Goal: Transaction & Acquisition: Book appointment/travel/reservation

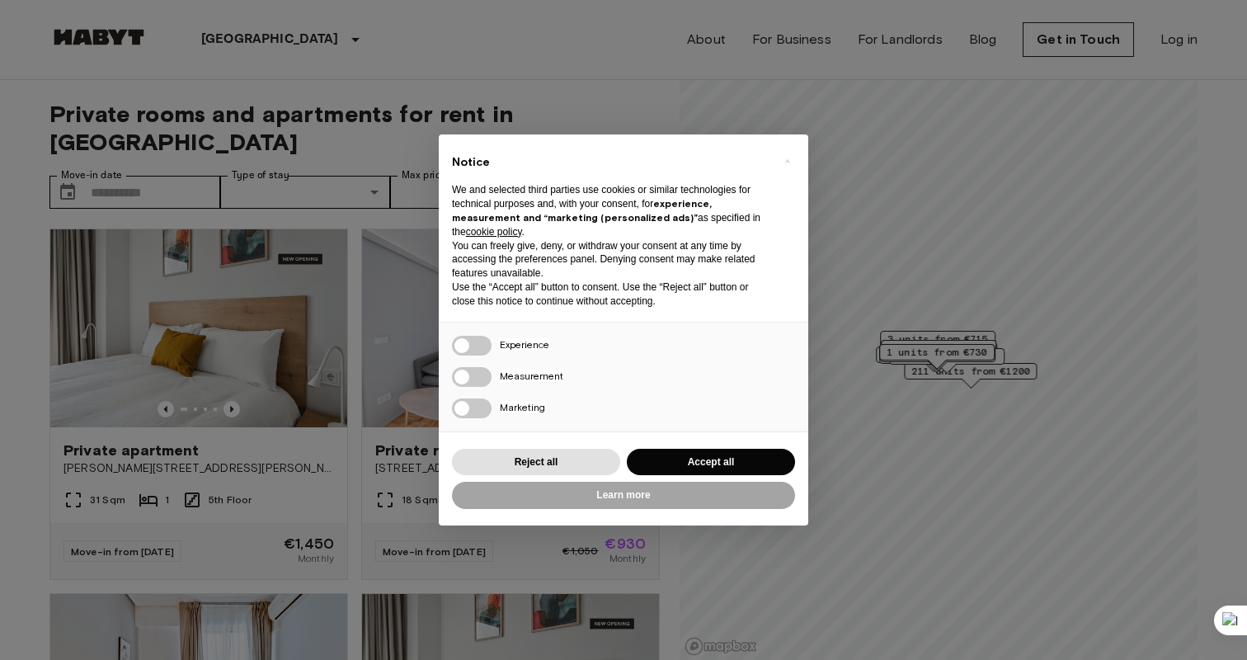
click at [728, 445] on div "× Notice We and selected third parties use cookies or similar technologies for …" at bounding box center [624, 329] width 370 height 391
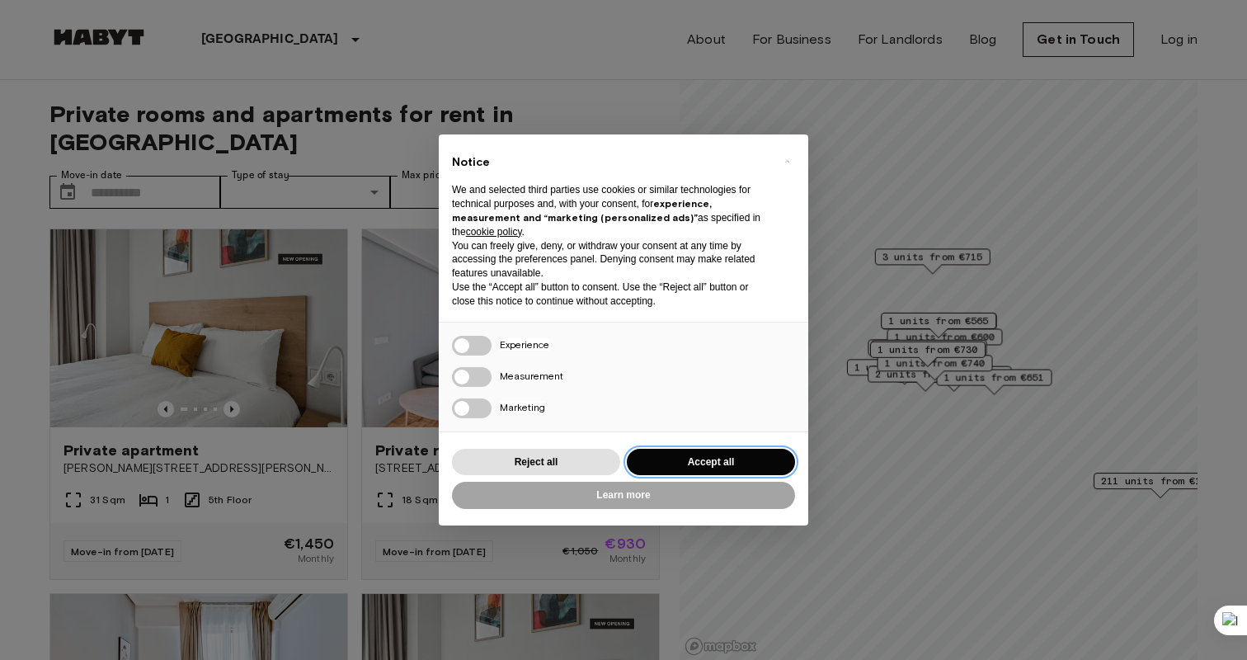
click at [720, 453] on button "Accept all" at bounding box center [711, 462] width 168 height 27
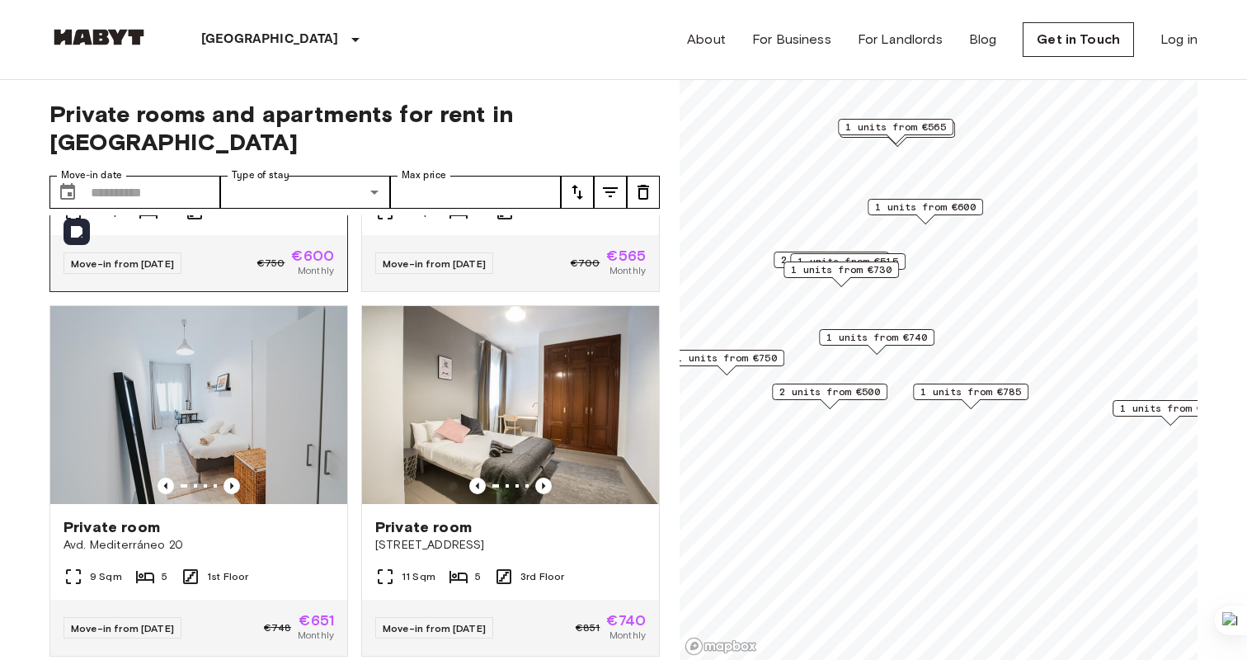
scroll to position [2112, 0]
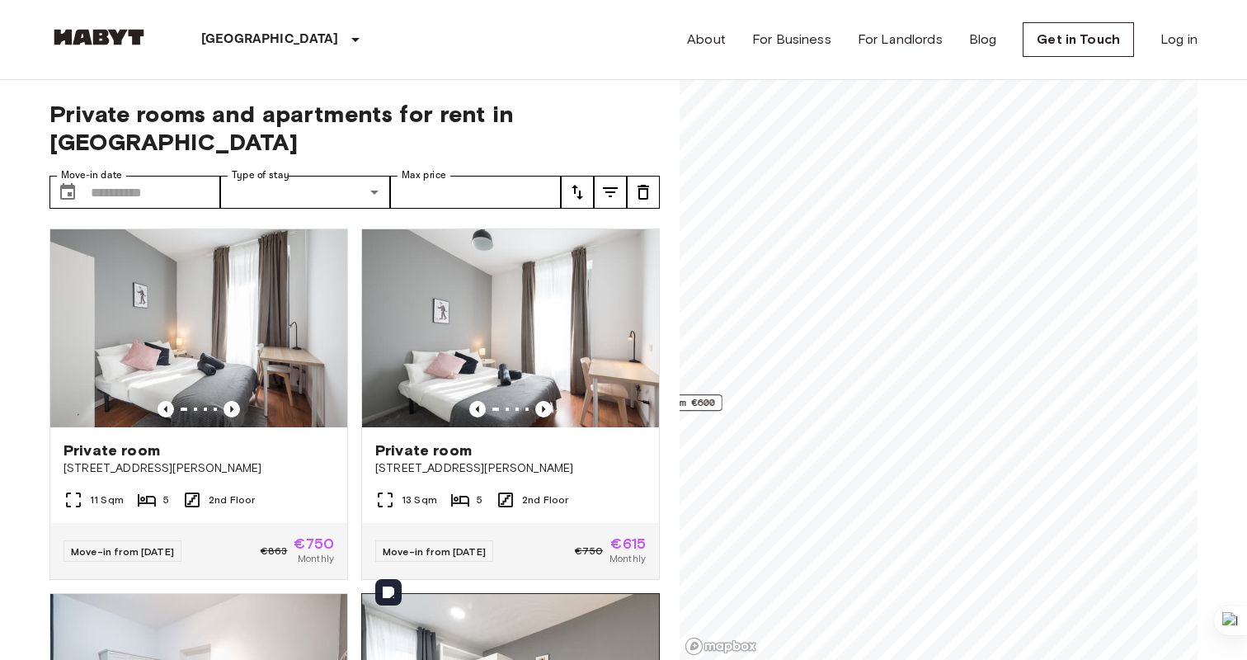
click at [615, 620] on div "Private rooms and apartments for rent in Madrid Move-in date ​ Move-in date Typ…" at bounding box center [623, 370] width 1148 height 581
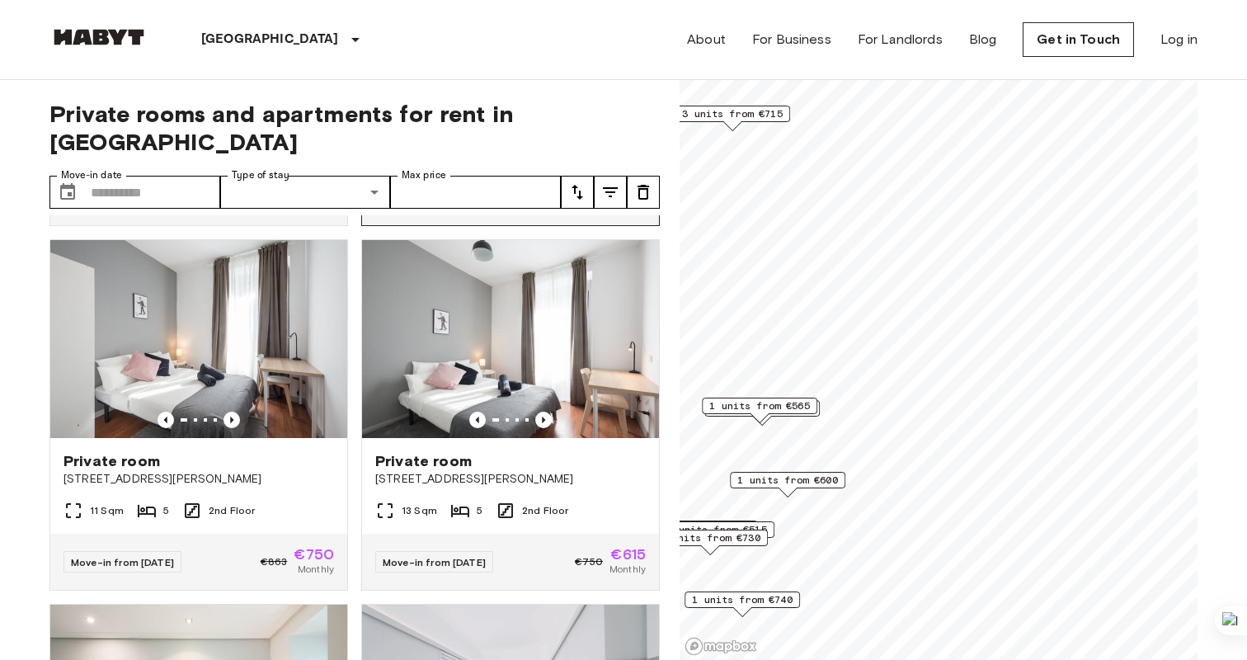
scroll to position [370, 0]
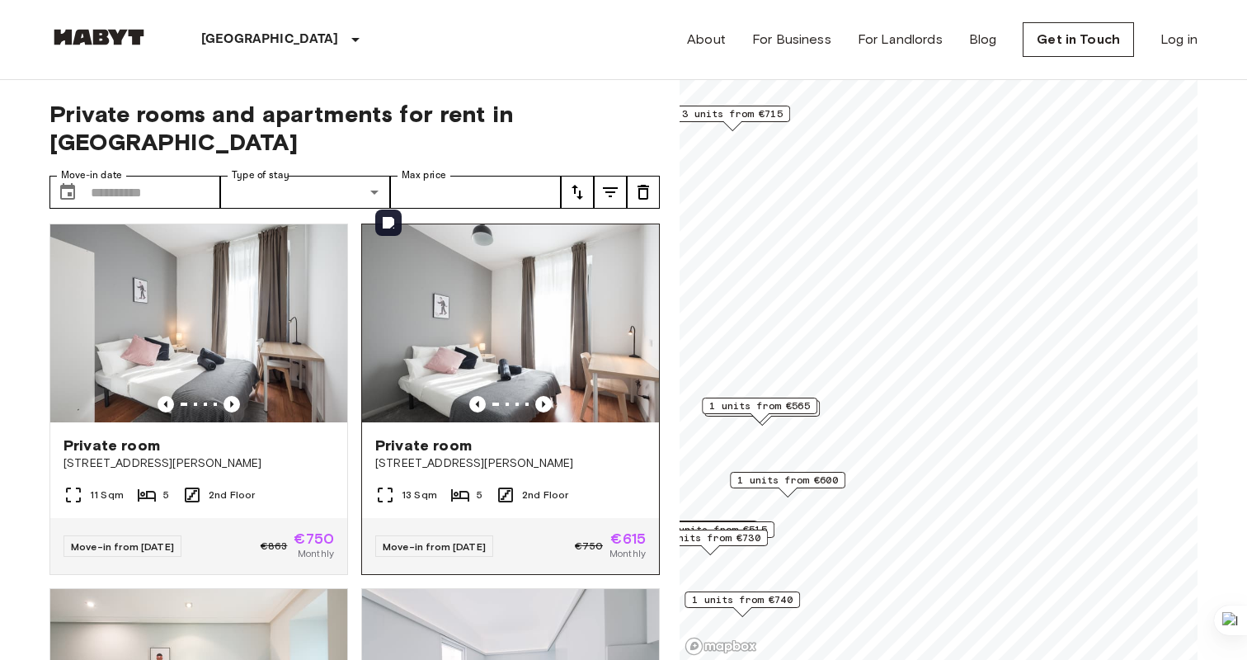
click at [534, 396] on div at bounding box center [510, 404] width 297 height 16
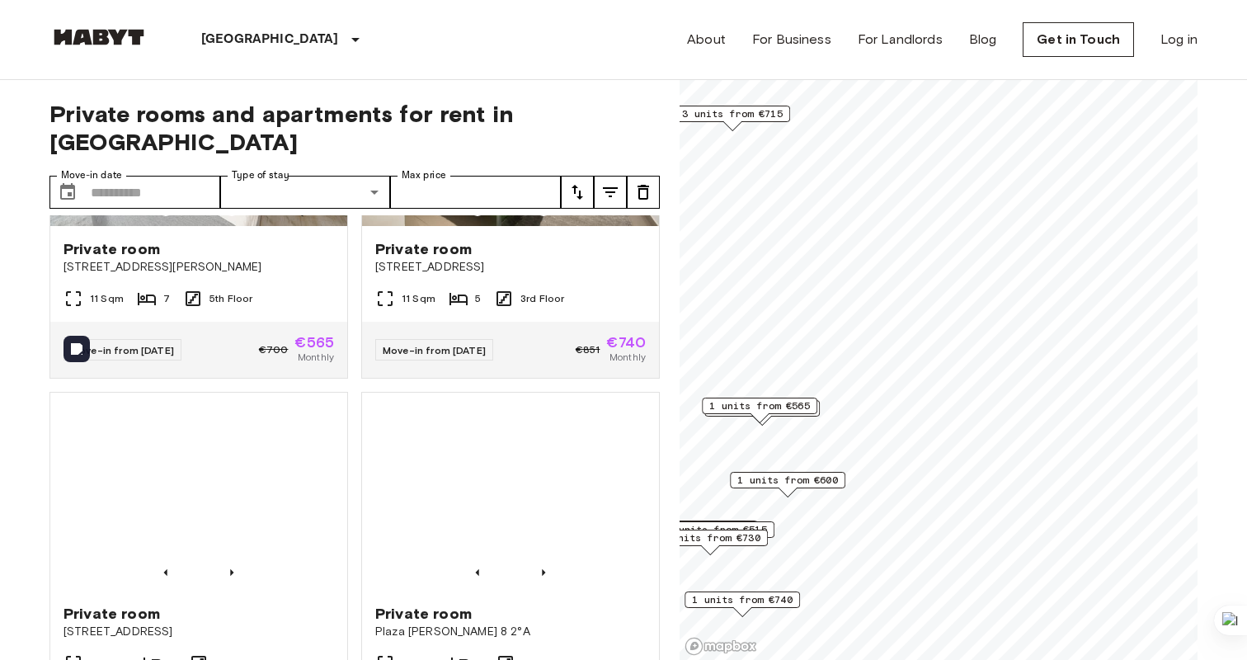
scroll to position [1747, 0]
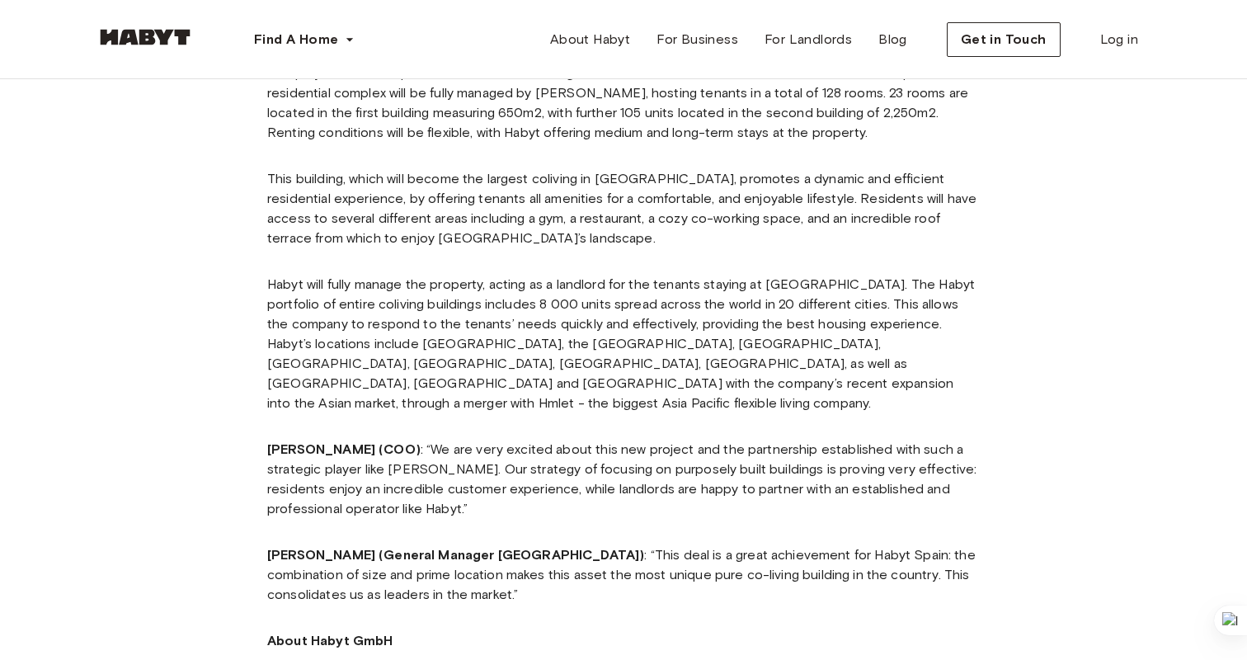
scroll to position [1036, 0]
